Goal: Information Seeking & Learning: Learn about a topic

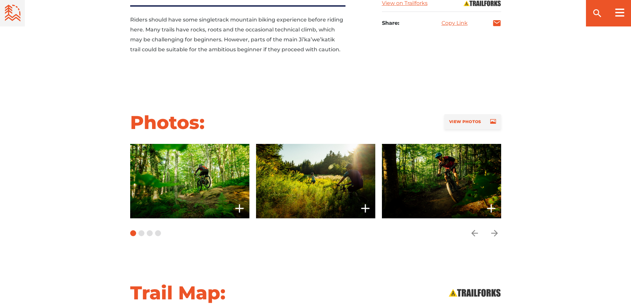
scroll to position [497, 0]
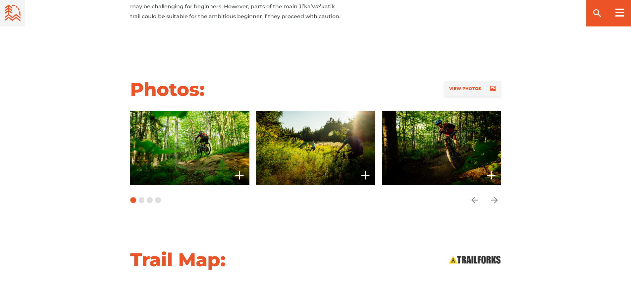
click at [493, 195] on icon "arrow forward" at bounding box center [495, 200] width 10 height 10
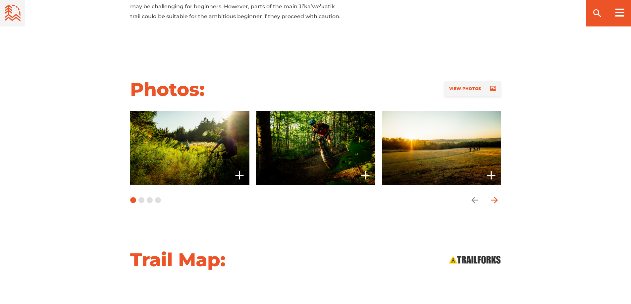
click at [493, 195] on icon "arrow forward" at bounding box center [495, 200] width 10 height 10
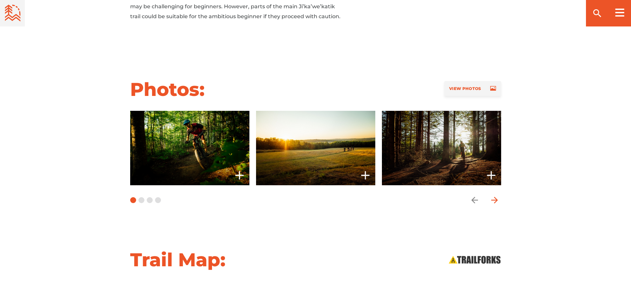
click at [493, 195] on icon "arrow forward" at bounding box center [495, 200] width 10 height 10
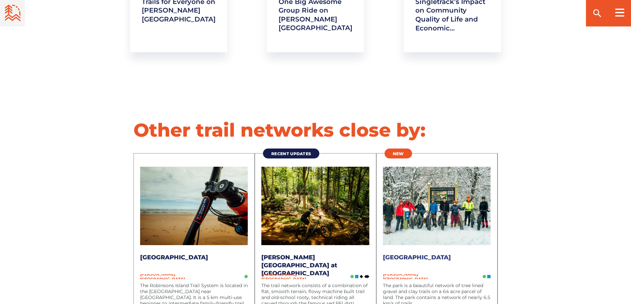
scroll to position [2319, 0]
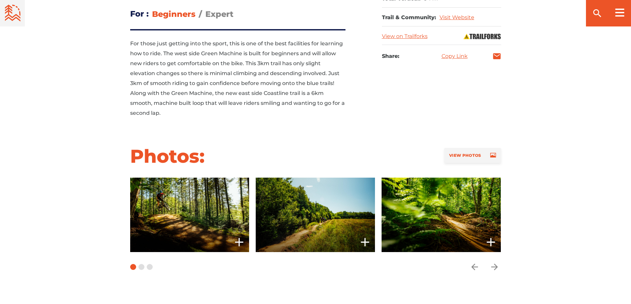
scroll to position [497, 0]
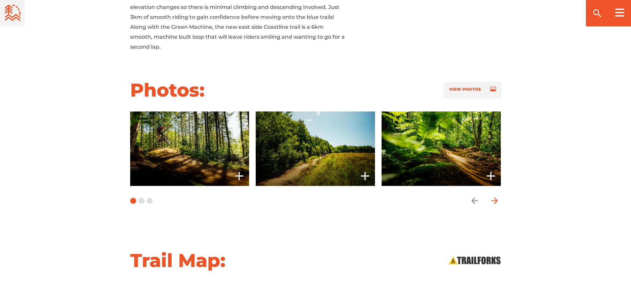
click at [496, 202] on icon "arrow forward" at bounding box center [495, 201] width 10 height 10
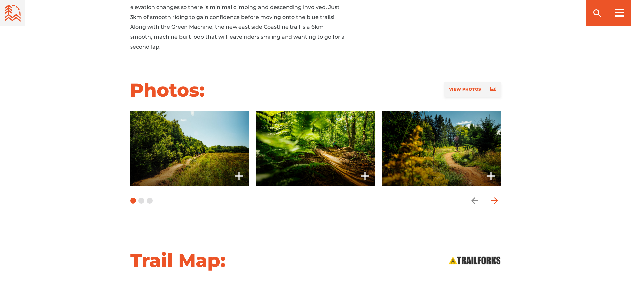
click at [496, 202] on icon "arrow forward" at bounding box center [495, 201] width 10 height 10
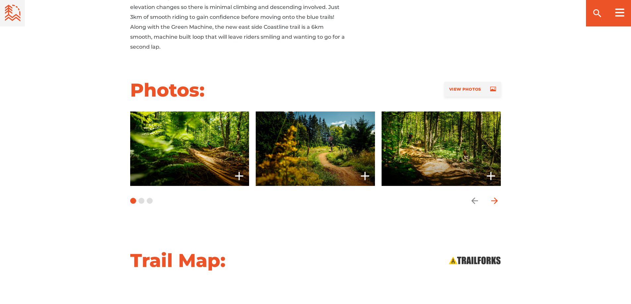
click at [496, 202] on icon "arrow forward" at bounding box center [495, 201] width 10 height 10
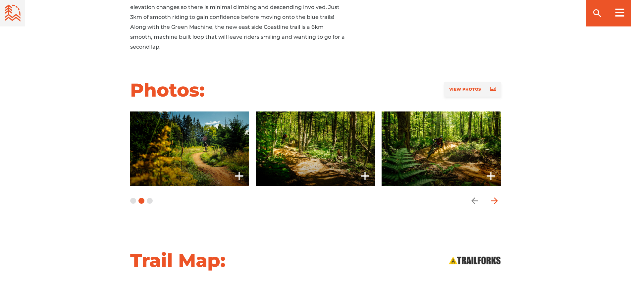
click at [496, 202] on icon "arrow forward" at bounding box center [495, 201] width 10 height 10
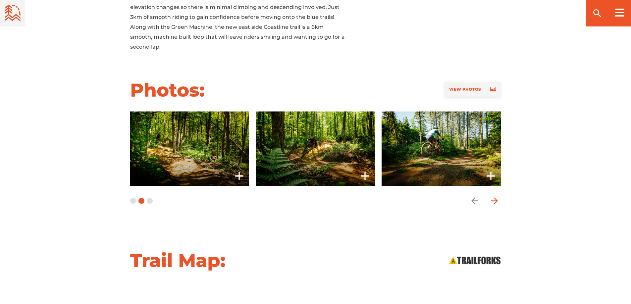
click at [494, 199] on icon "arrow forward" at bounding box center [495, 201] width 10 height 10
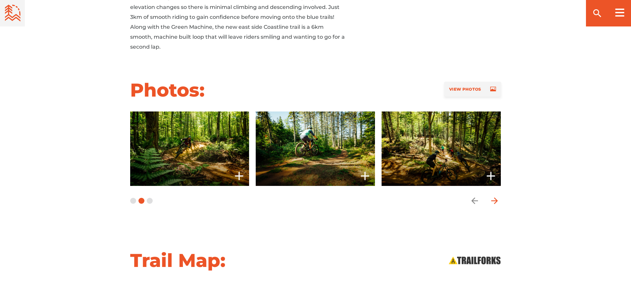
click at [494, 199] on icon "arrow forward" at bounding box center [495, 201] width 10 height 10
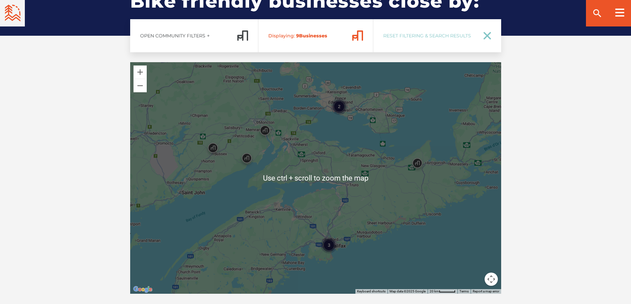
scroll to position [1060, 0]
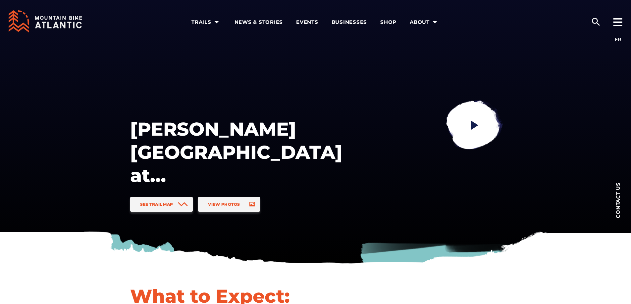
scroll to position [33, 0]
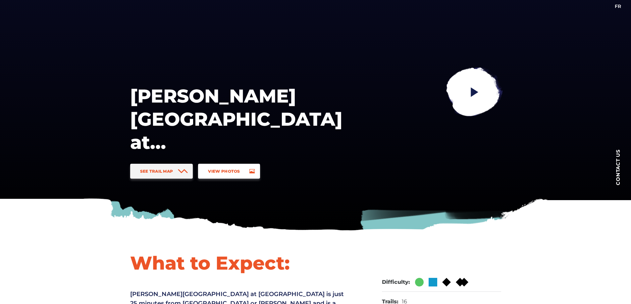
click at [247, 174] on span at bounding box center [250, 171] width 10 height 15
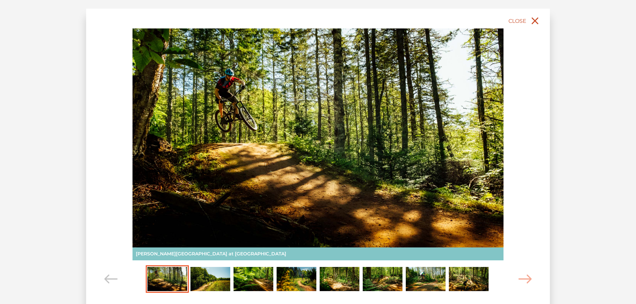
click at [536, 18] on icon "close" at bounding box center [535, 21] width 12 height 12
